Goal: Connect with others: Establish contact or relationships with other users

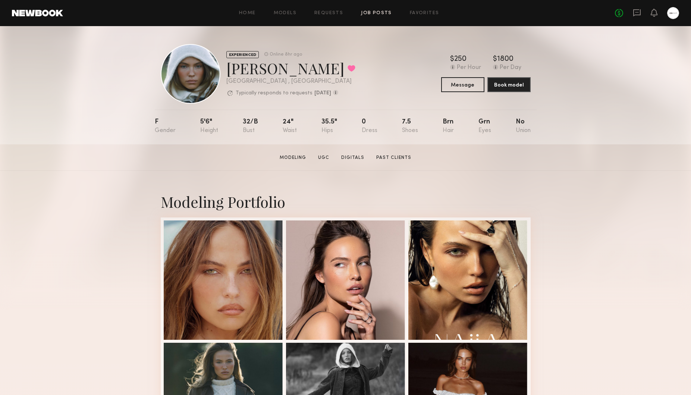
click at [387, 12] on link "Job Posts" at bounding box center [376, 13] width 31 height 5
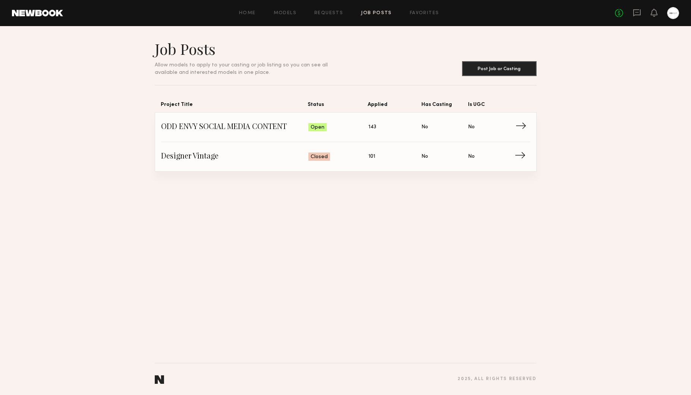
click at [520, 126] on span "→" at bounding box center [523, 127] width 15 height 11
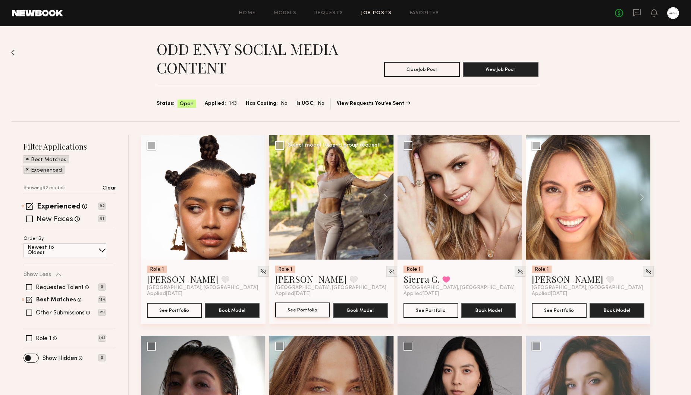
click at [317, 313] on button "See Portfolio" at bounding box center [302, 310] width 55 height 15
click at [162, 307] on button "See Portfolio" at bounding box center [174, 310] width 55 height 15
click at [303, 363] on div at bounding box center [331, 398] width 125 height 125
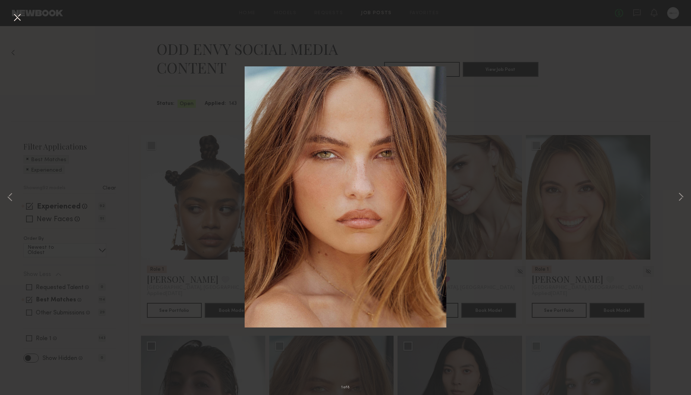
click at [311, 377] on div "1 of 8" at bounding box center [345, 197] width 691 height 395
click at [131, 139] on div "1 of 8" at bounding box center [345, 197] width 691 height 395
click at [17, 17] on button at bounding box center [17, 17] width 12 height 13
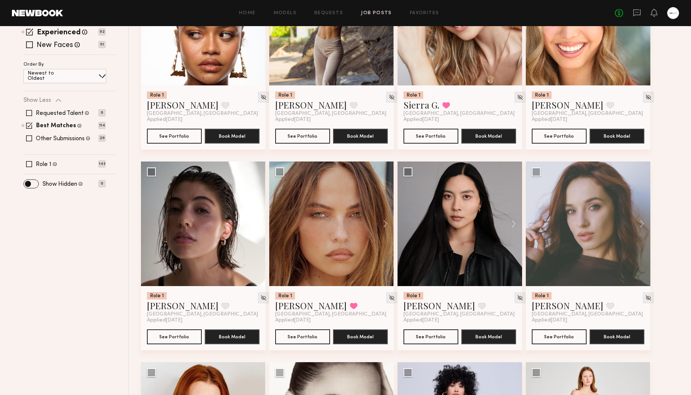
scroll to position [175, 0]
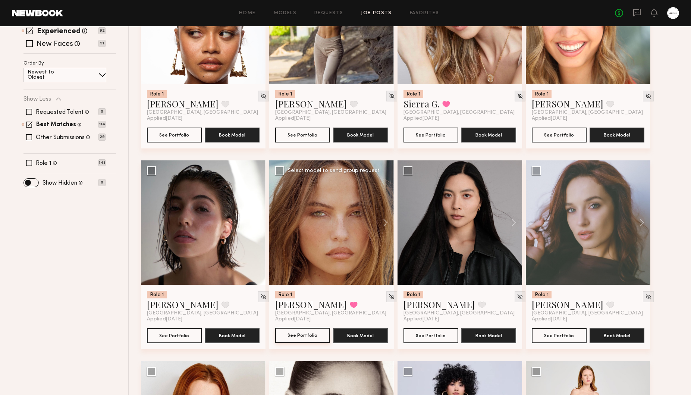
click at [288, 334] on button "See Portfolio" at bounding box center [302, 335] width 55 height 15
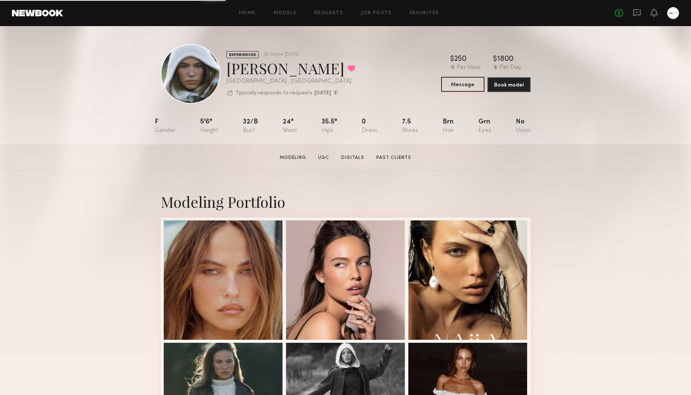
click at [458, 88] on button "Message" at bounding box center [462, 84] width 43 height 15
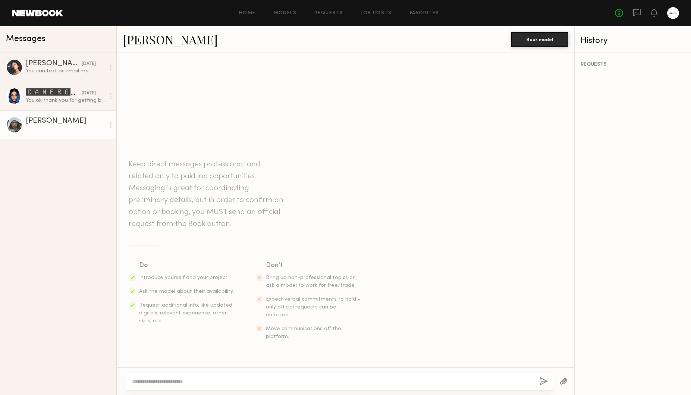
click at [146, 386] on div at bounding box center [340, 382] width 428 height 18
